Goal: Information Seeking & Learning: Learn about a topic

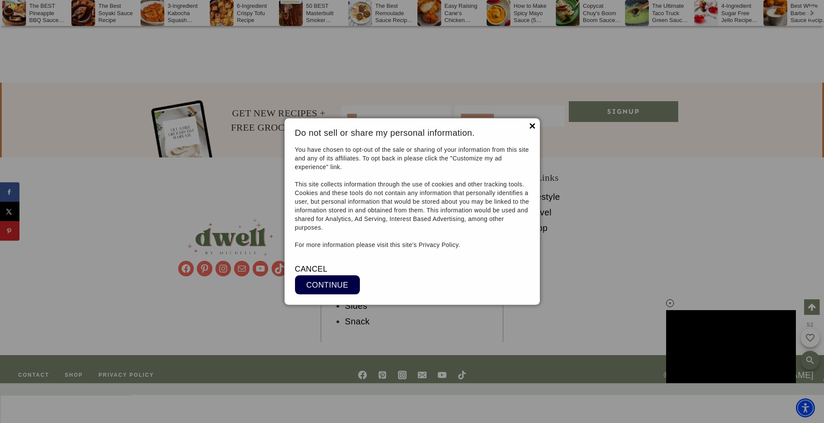
scroll to position [6253, 0]
